Goal: Task Accomplishment & Management: Complete application form

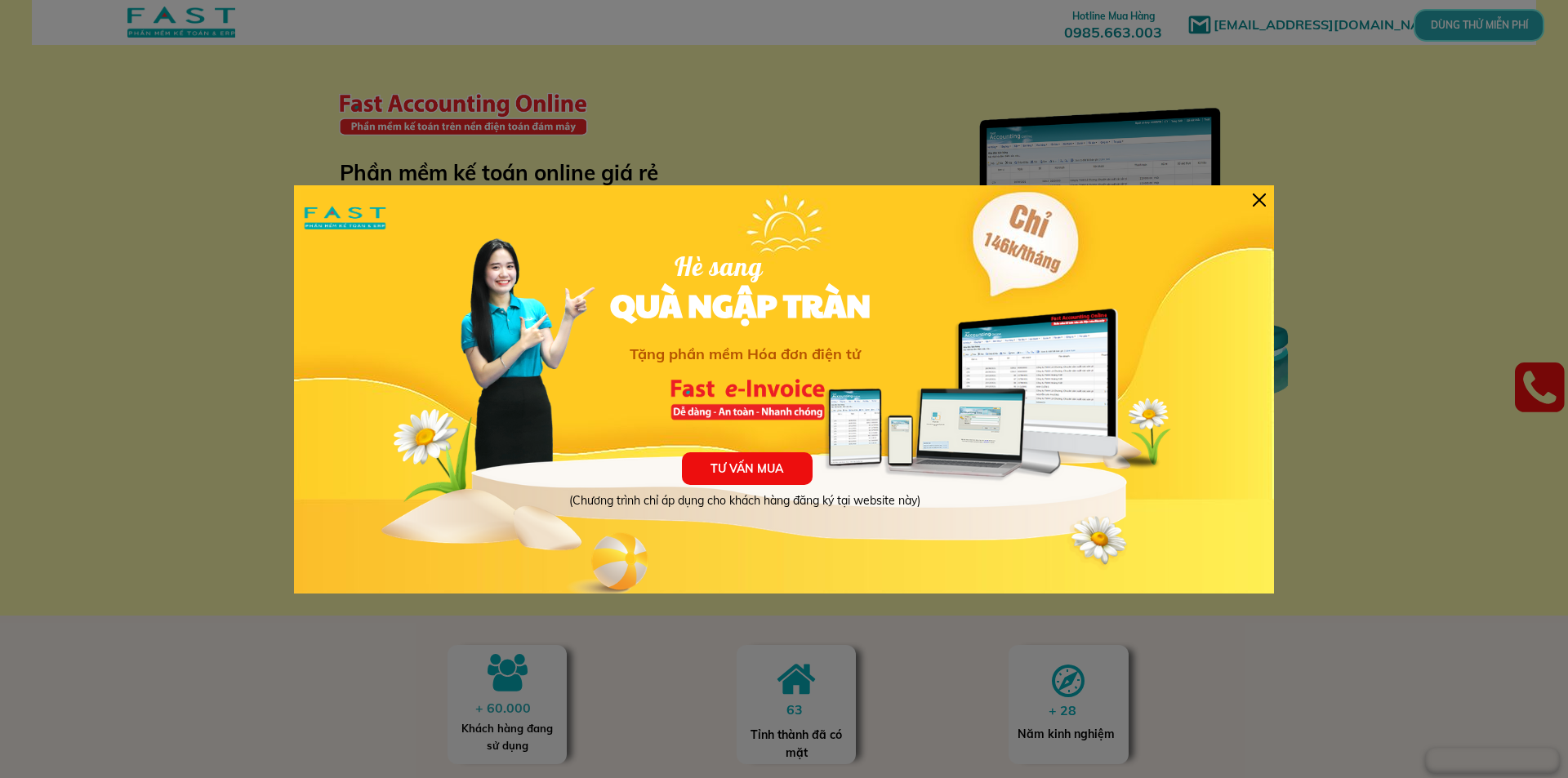
click at [1260, 197] on div at bounding box center [1259, 200] width 13 height 13
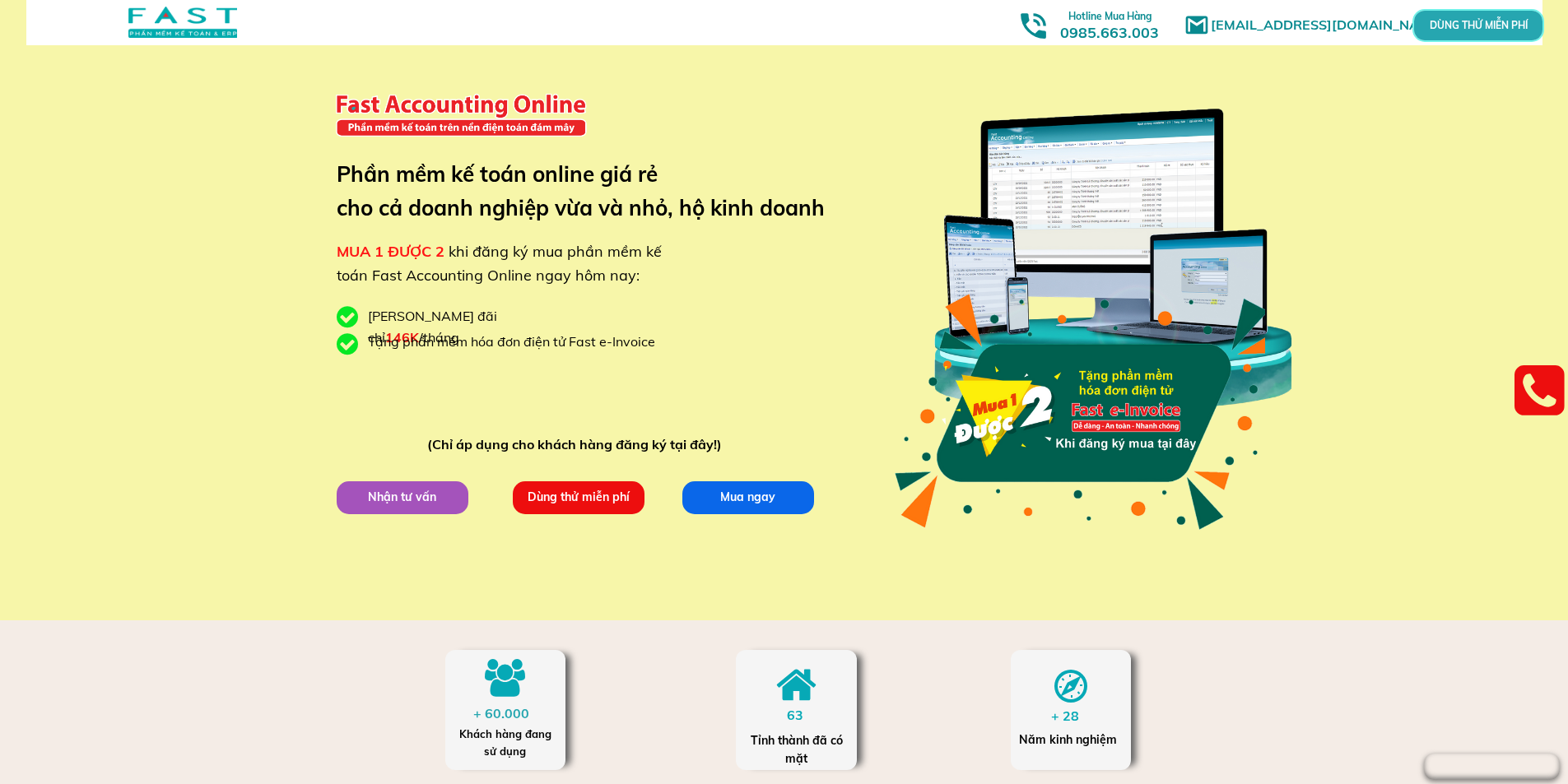
click at [565, 499] on p "Dùng thử miễn phí" at bounding box center [578, 497] width 131 height 33
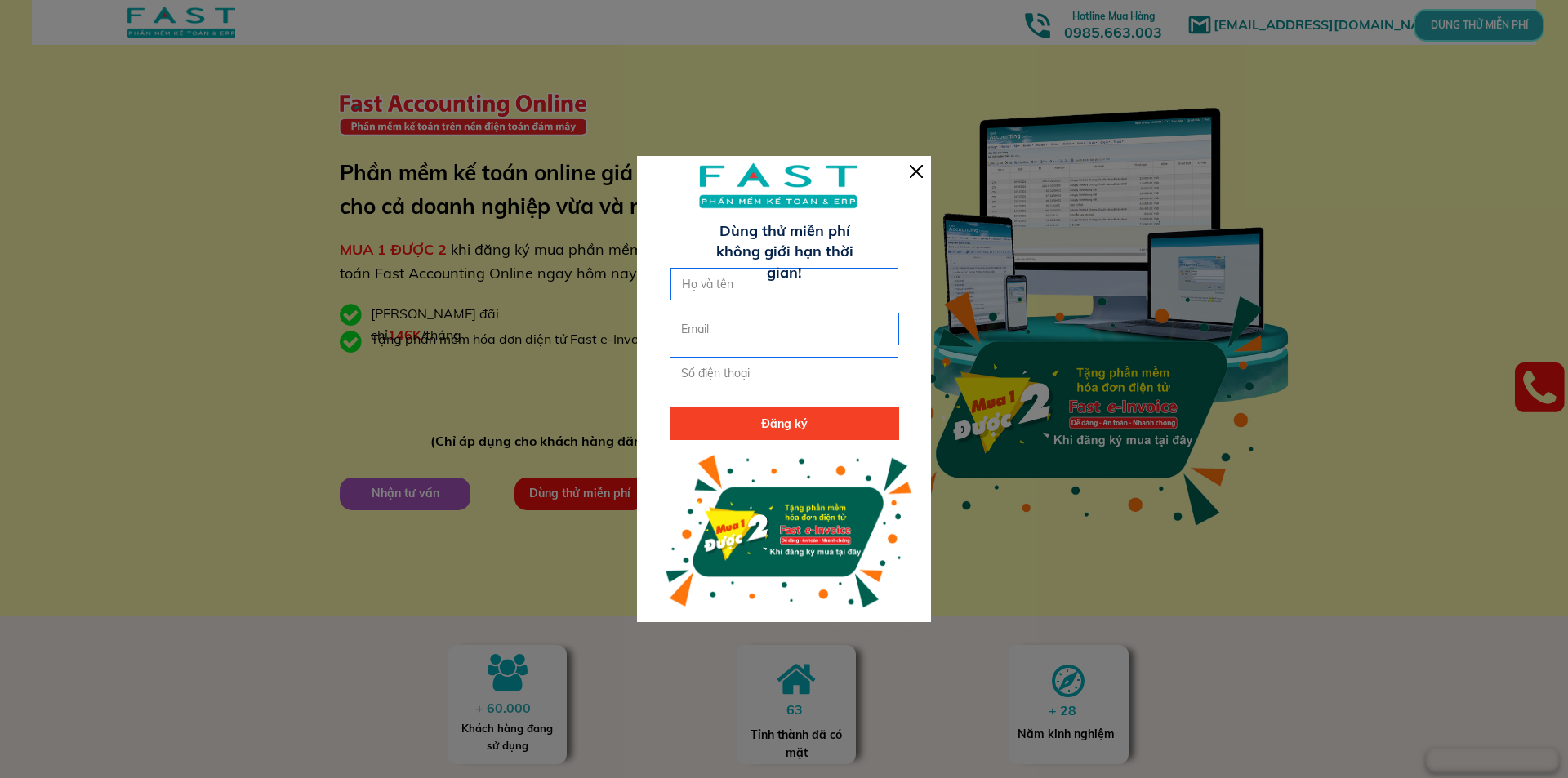
click at [735, 285] on input "text" at bounding box center [784, 284] width 214 height 31
type input "Le Mai"
type input "0973581455"
click at [738, 329] on input "email" at bounding box center [783, 329] width 214 height 31
type input "[EMAIL_ADDRESS][DOMAIN_NAME]"
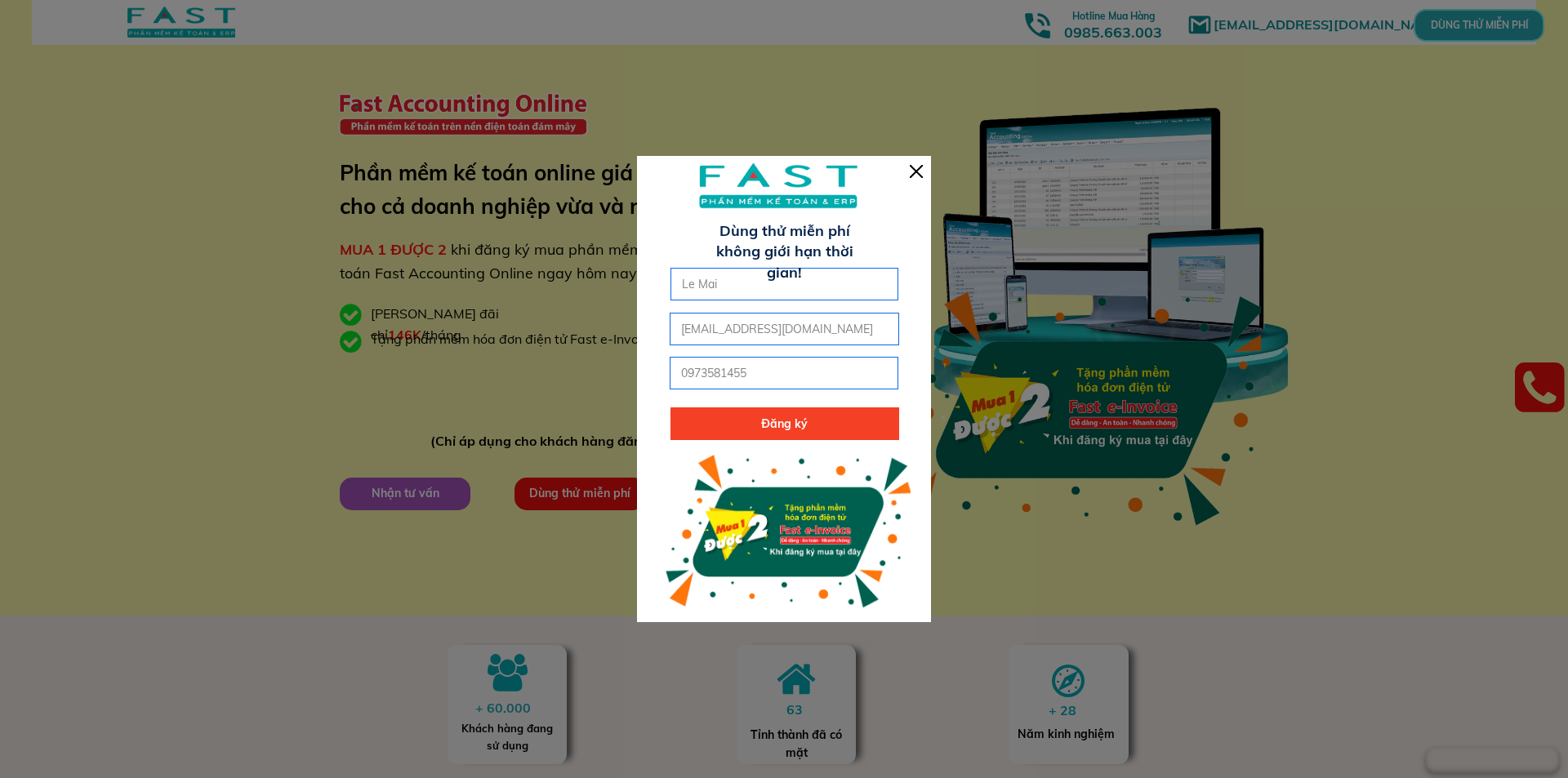
click at [787, 426] on p "Đăng ký" at bounding box center [785, 424] width 229 height 32
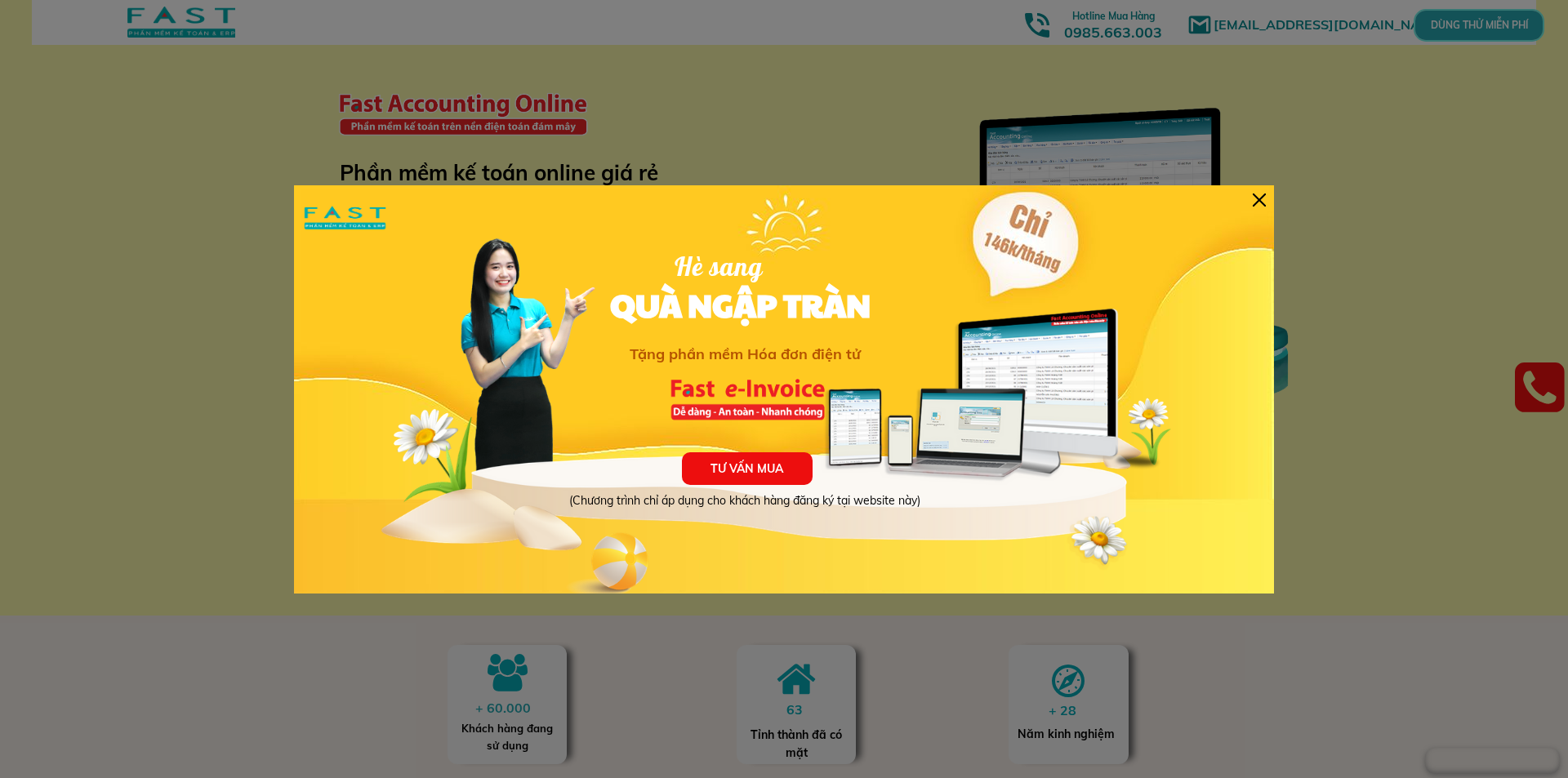
click at [1260, 198] on div at bounding box center [1259, 200] width 13 height 13
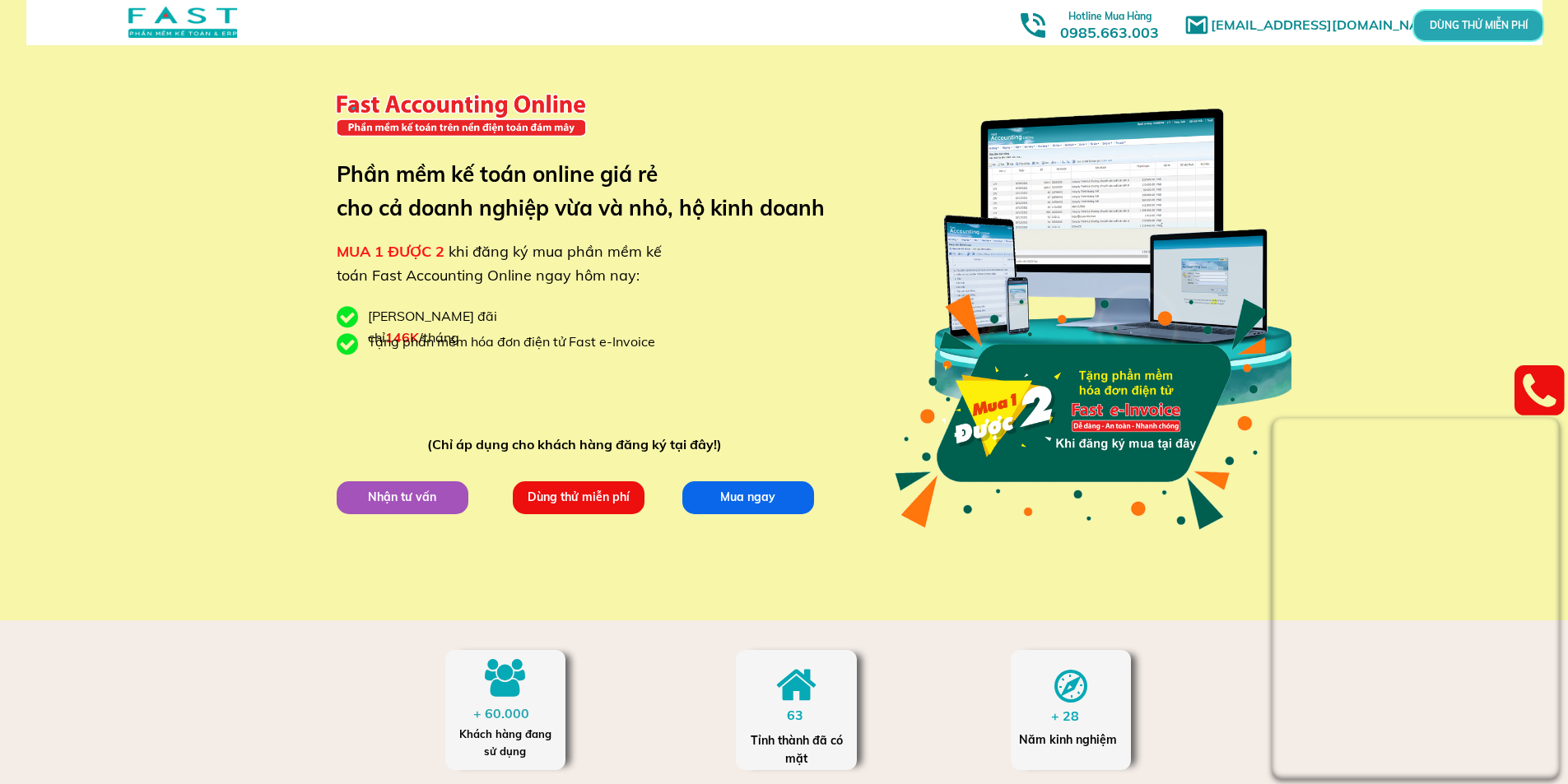
click at [1460, 26] on p "DÙNG THỬ MIỄN PHÍ" at bounding box center [1478, 25] width 72 height 16
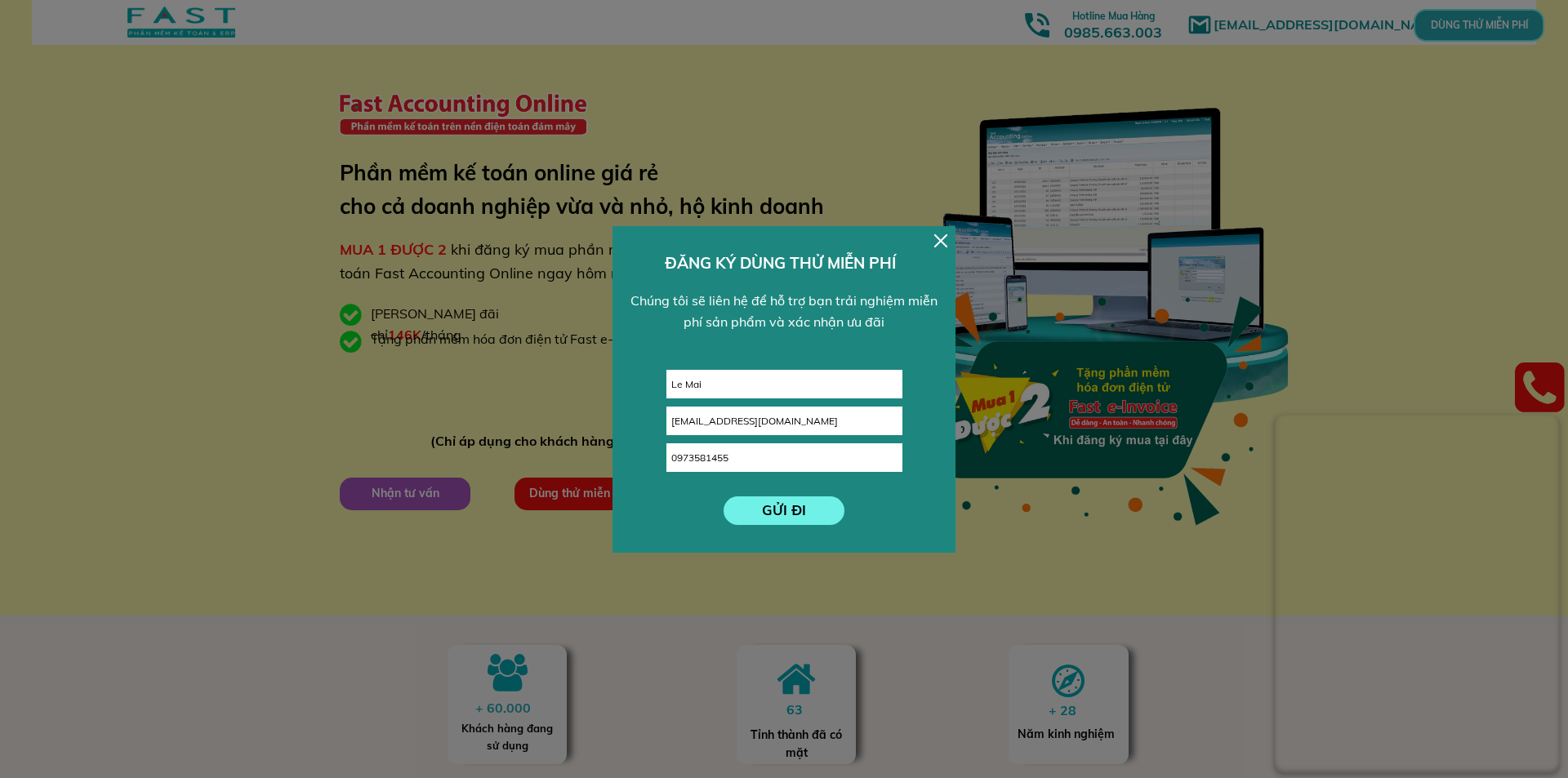
click at [795, 513] on p "GỬI ĐI" at bounding box center [784, 510] width 122 height 28
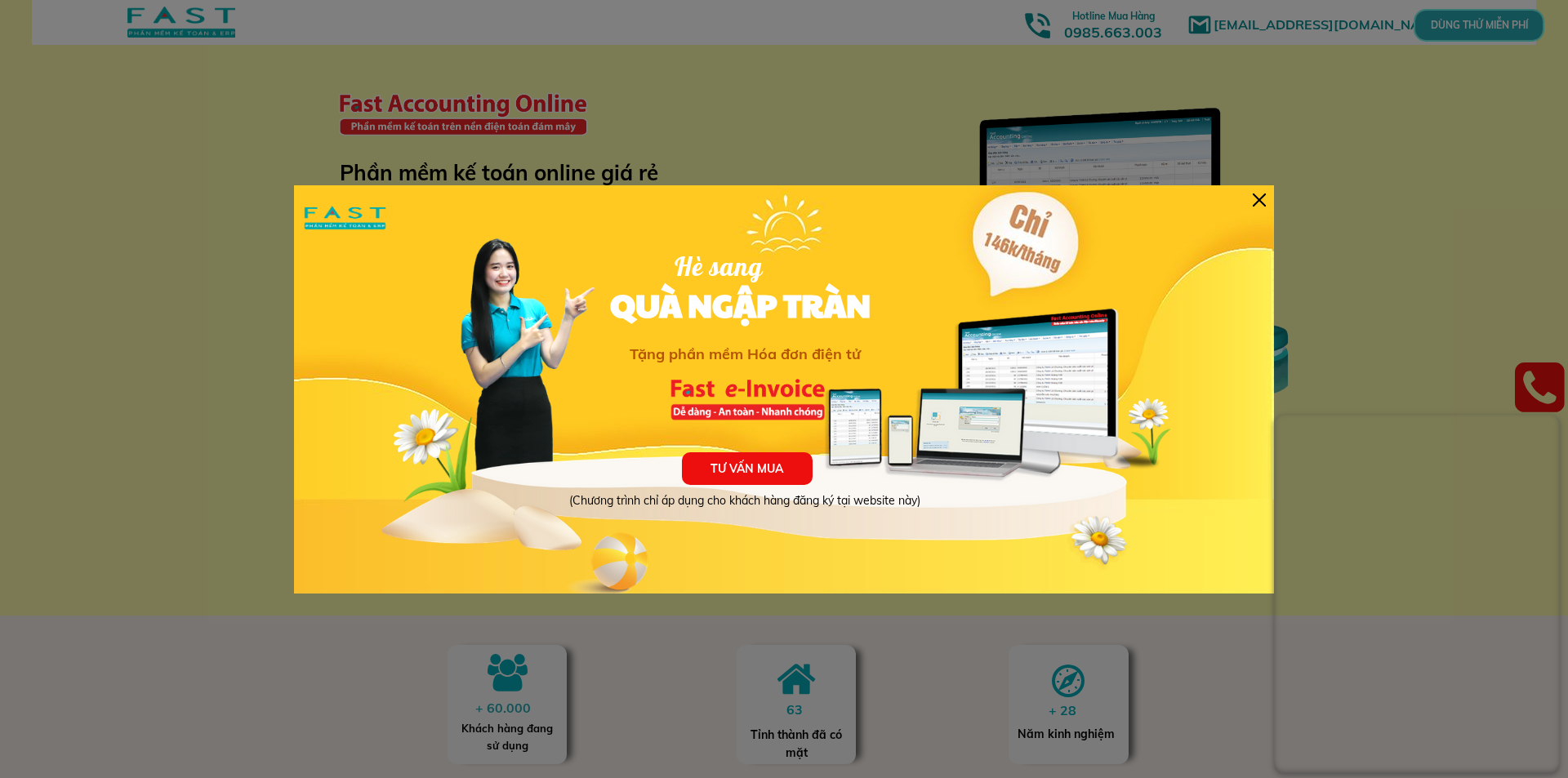
click at [1258, 199] on div at bounding box center [1259, 200] width 13 height 13
